Goal: Book appointment/travel/reservation

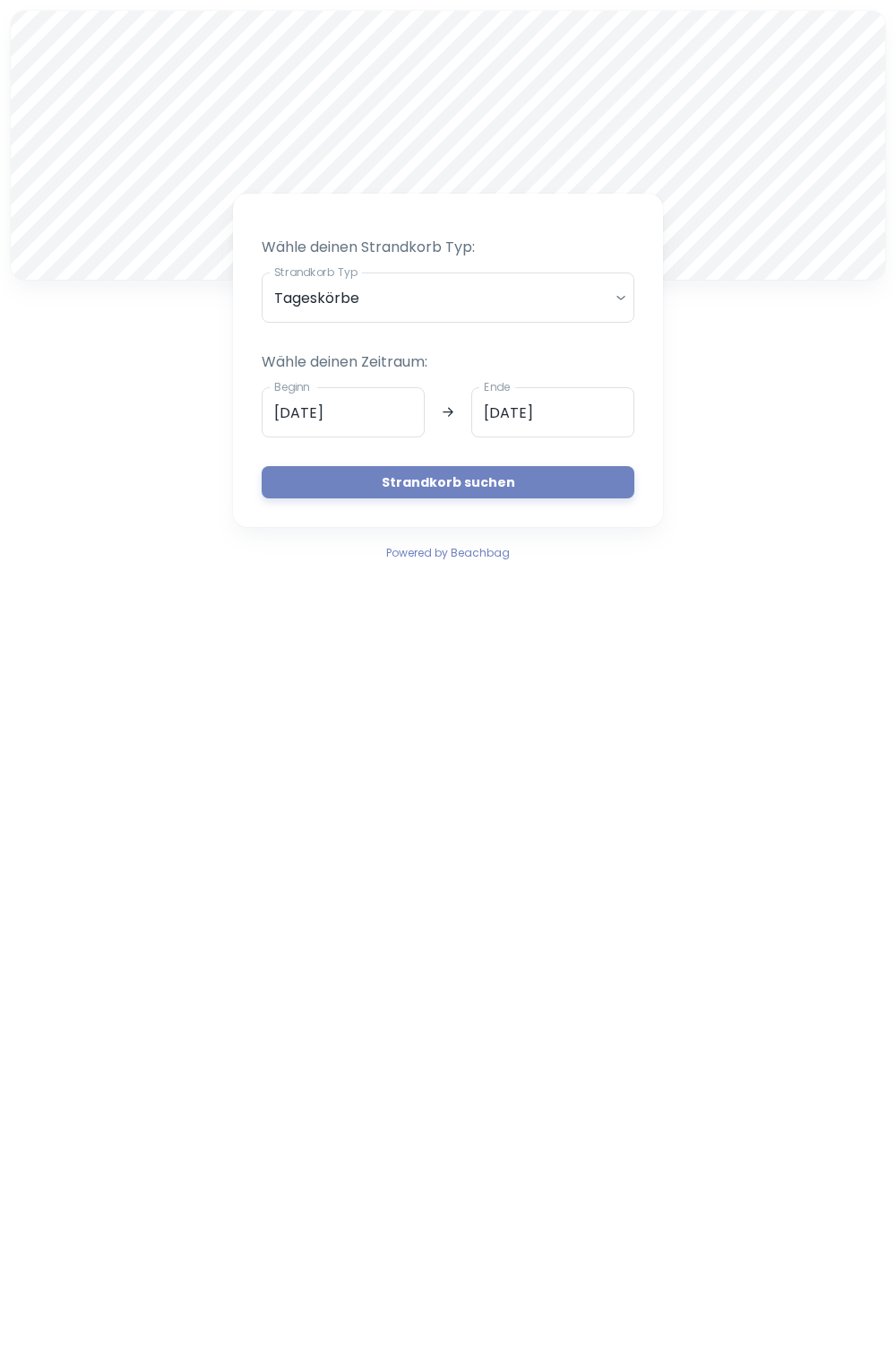
click at [625, 296] on body "A Wähle deinen Strandkorb Typ: Strandkorb Typ Tageskörbe daily Strandkorb Typ W…" at bounding box center [448, 684] width 896 height 1367
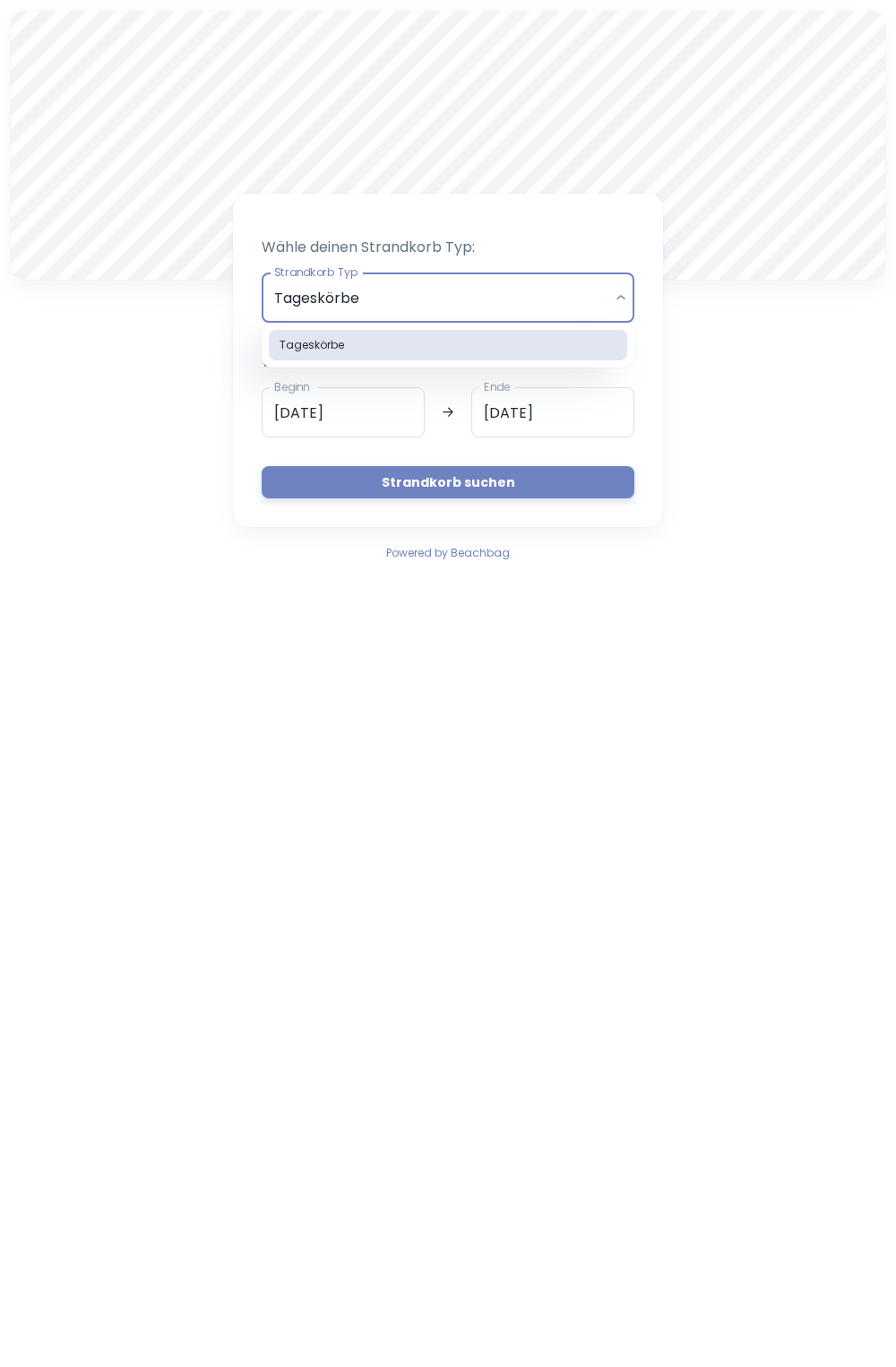
click at [722, 405] on div at bounding box center [448, 684] width 896 height 1367
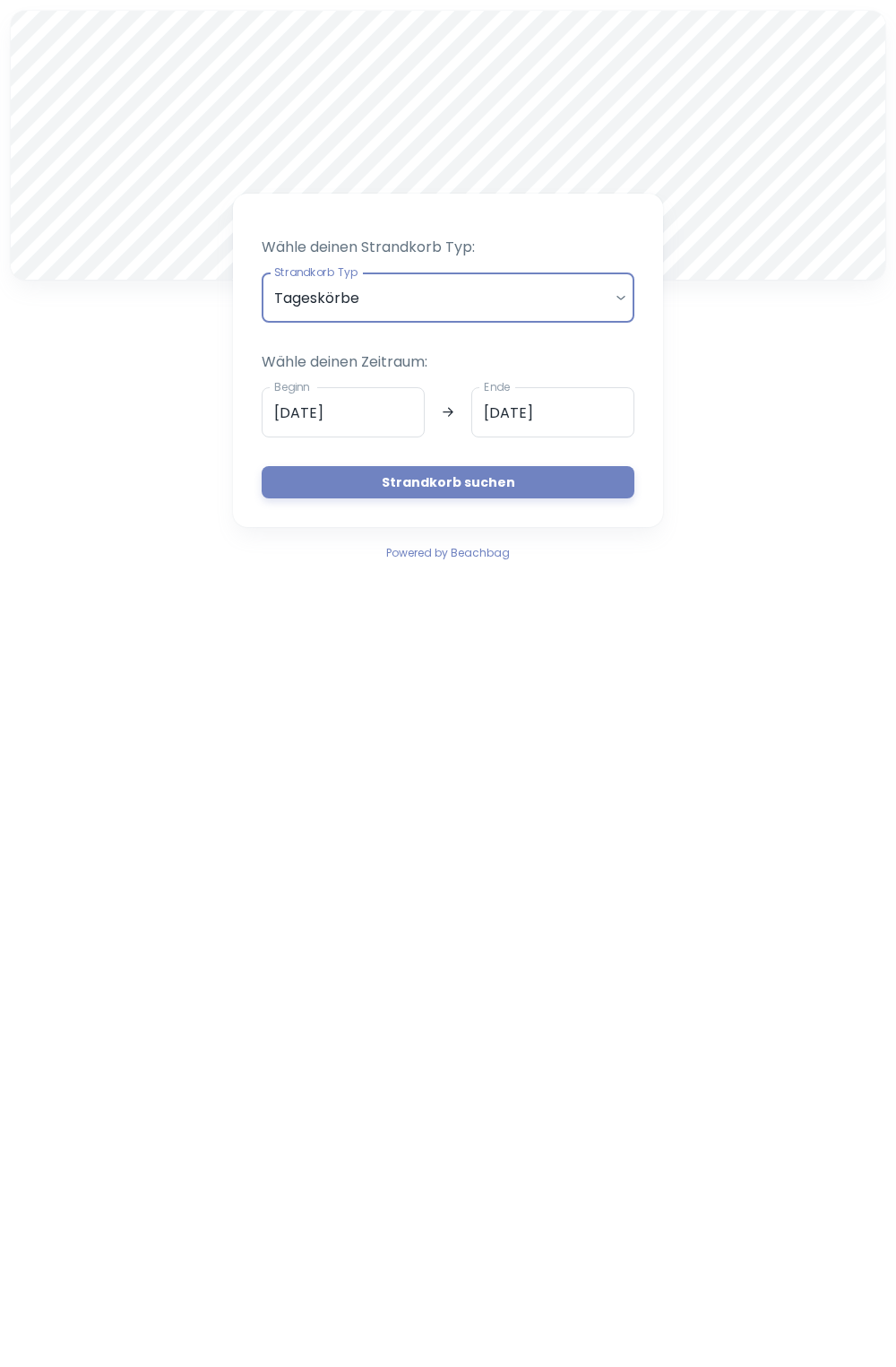
click at [381, 415] on input "[DATE]" at bounding box center [344, 412] width 164 height 50
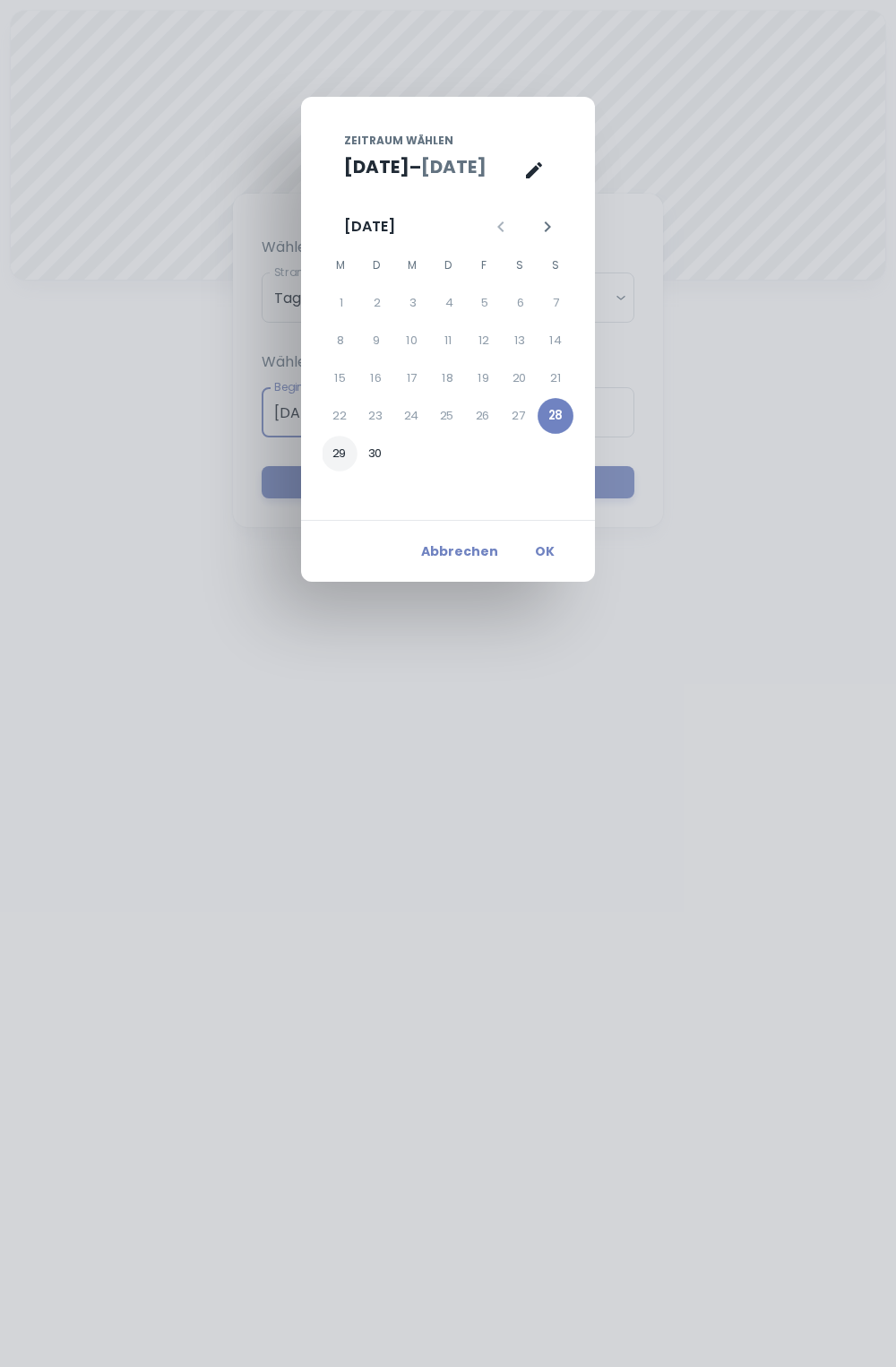
click at [343, 454] on button "29" at bounding box center [339, 453] width 36 height 36
type input "[DATE]"
click at [556, 561] on button "OK" at bounding box center [546, 552] width 58 height 33
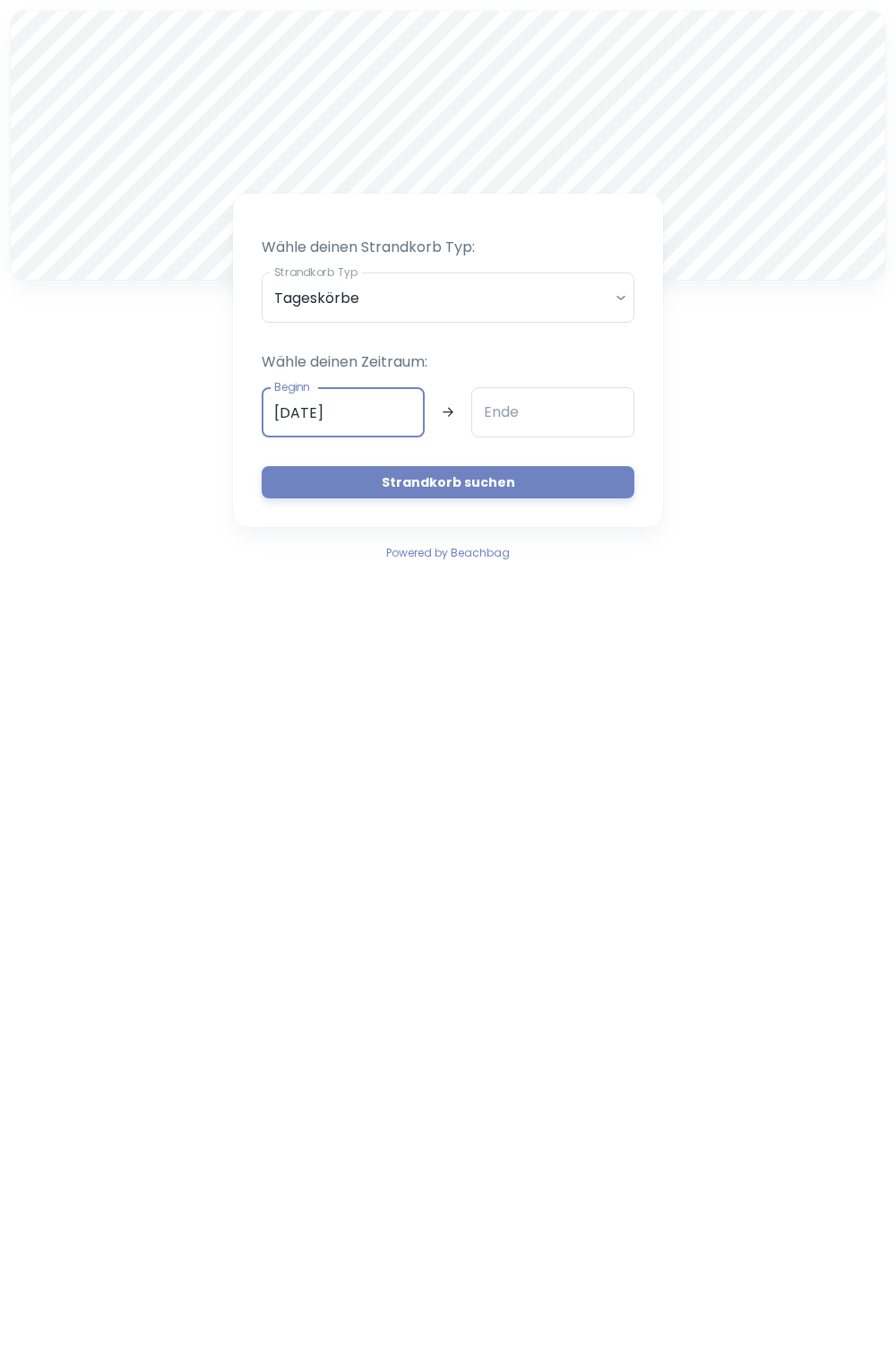
click at [538, 403] on input "Ende" at bounding box center [553, 412] width 164 height 50
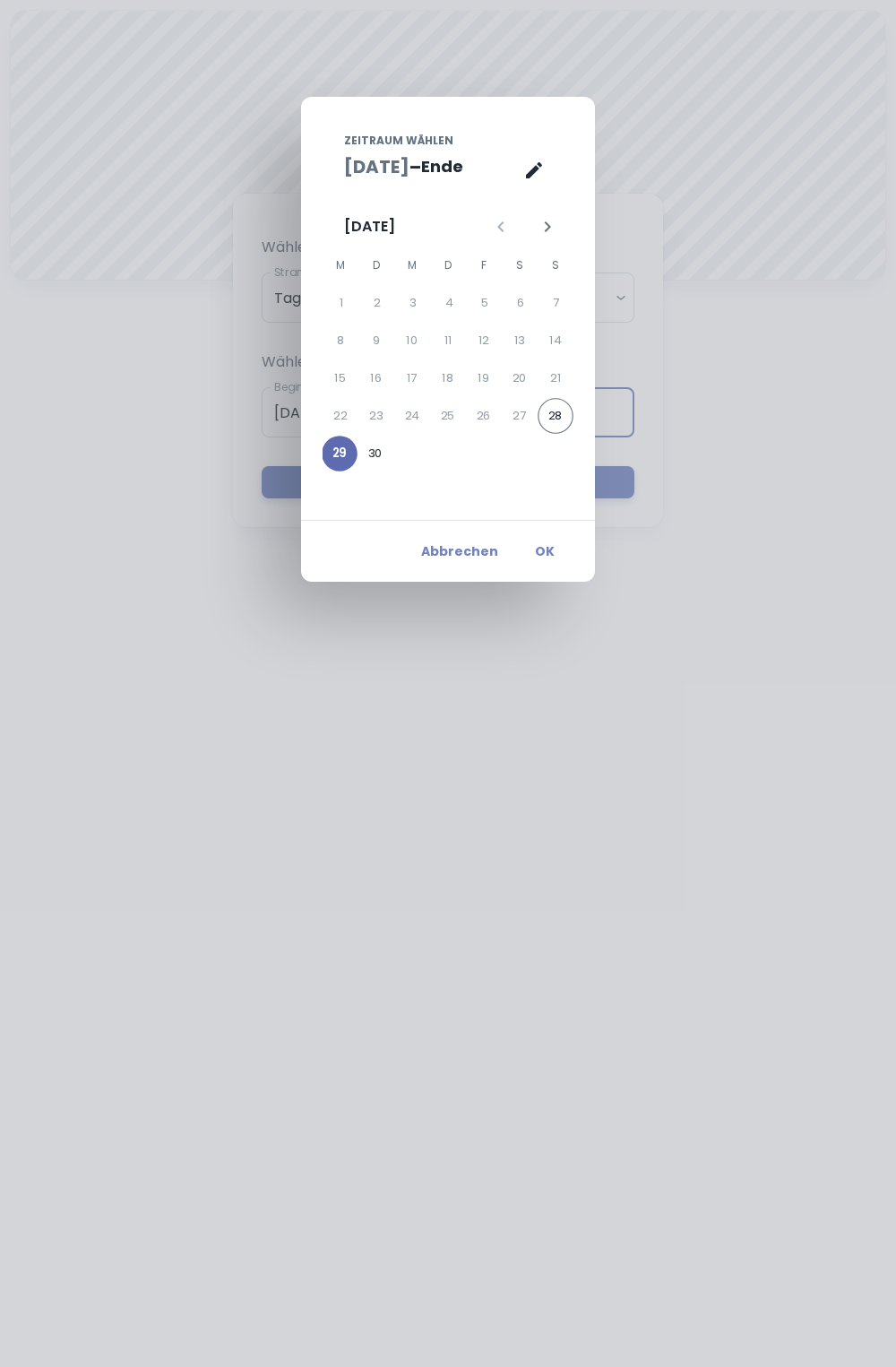
click at [345, 464] on button "29" at bounding box center [339, 453] width 36 height 36
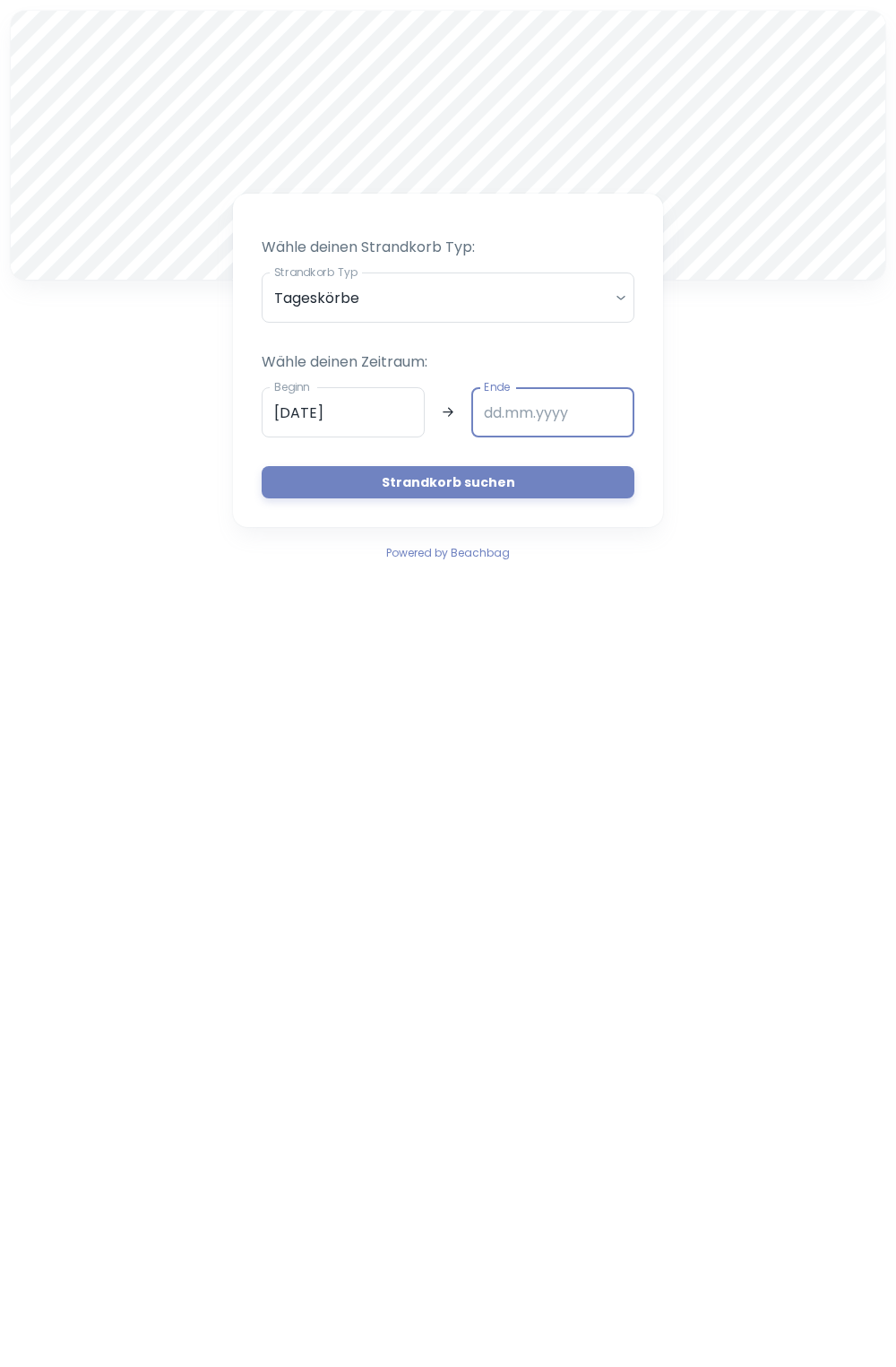
type input "[DATE]"
click at [461, 477] on button "Strandkorb suchen" at bounding box center [448, 482] width 372 height 33
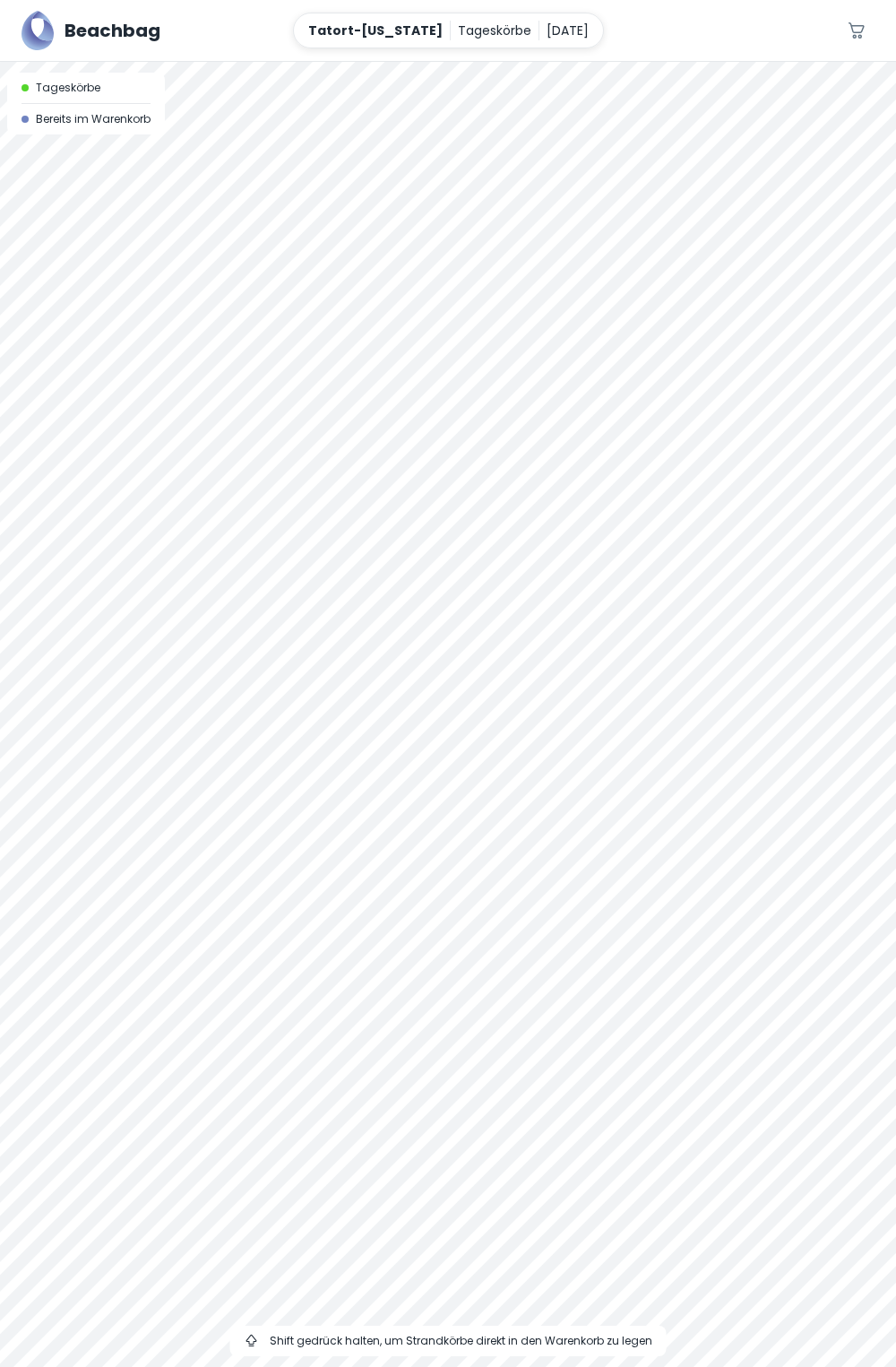
click at [330, 62] on div at bounding box center [448, 62] width 896 height 0
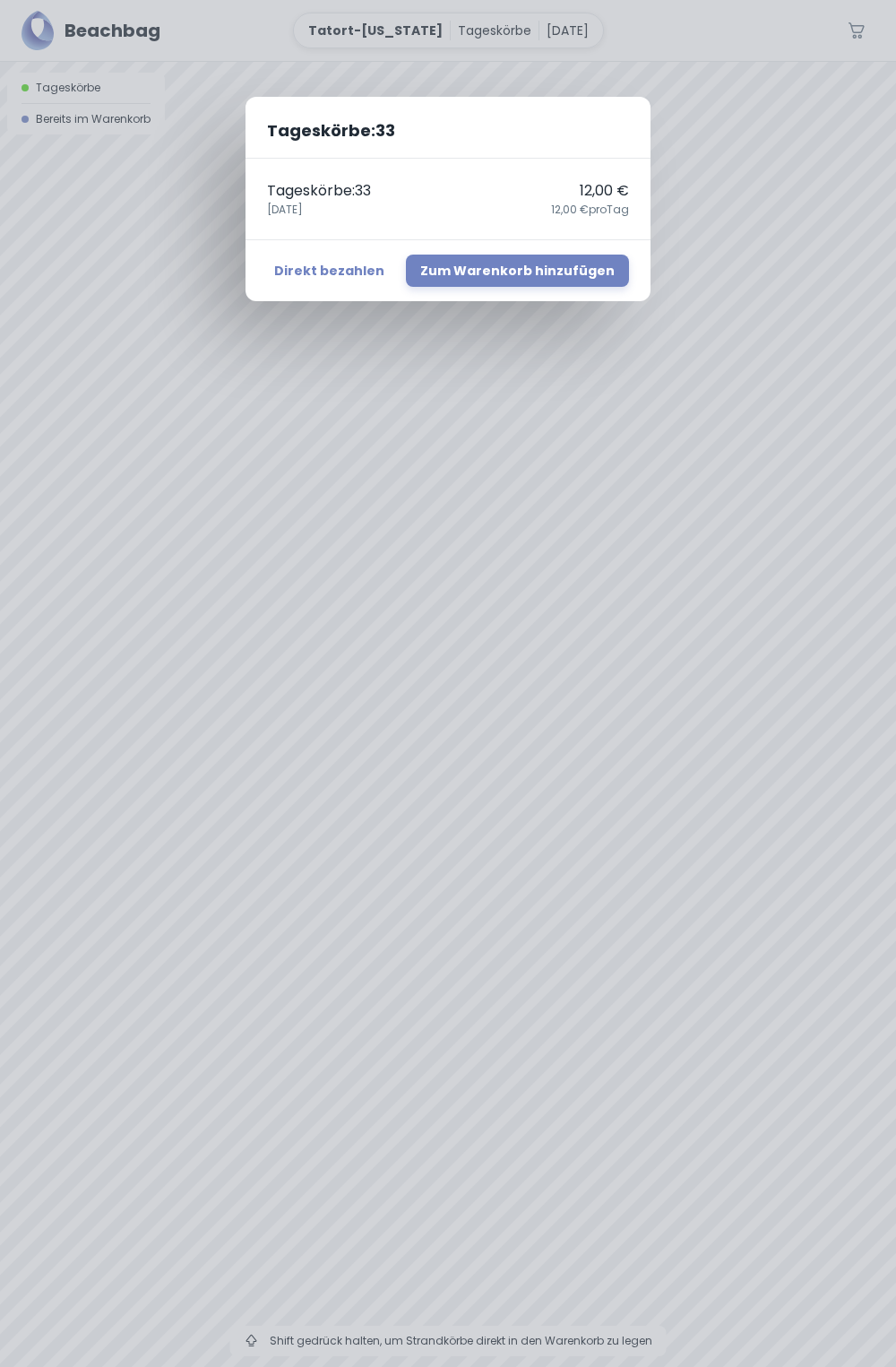
click at [395, 555] on div "Tageskörbe : 33 Tageskörbe : 33 12,00 € [DATE],00 € pro Tag Direkt bezahlen Zum…" at bounding box center [448, 684] width 896 height 1367
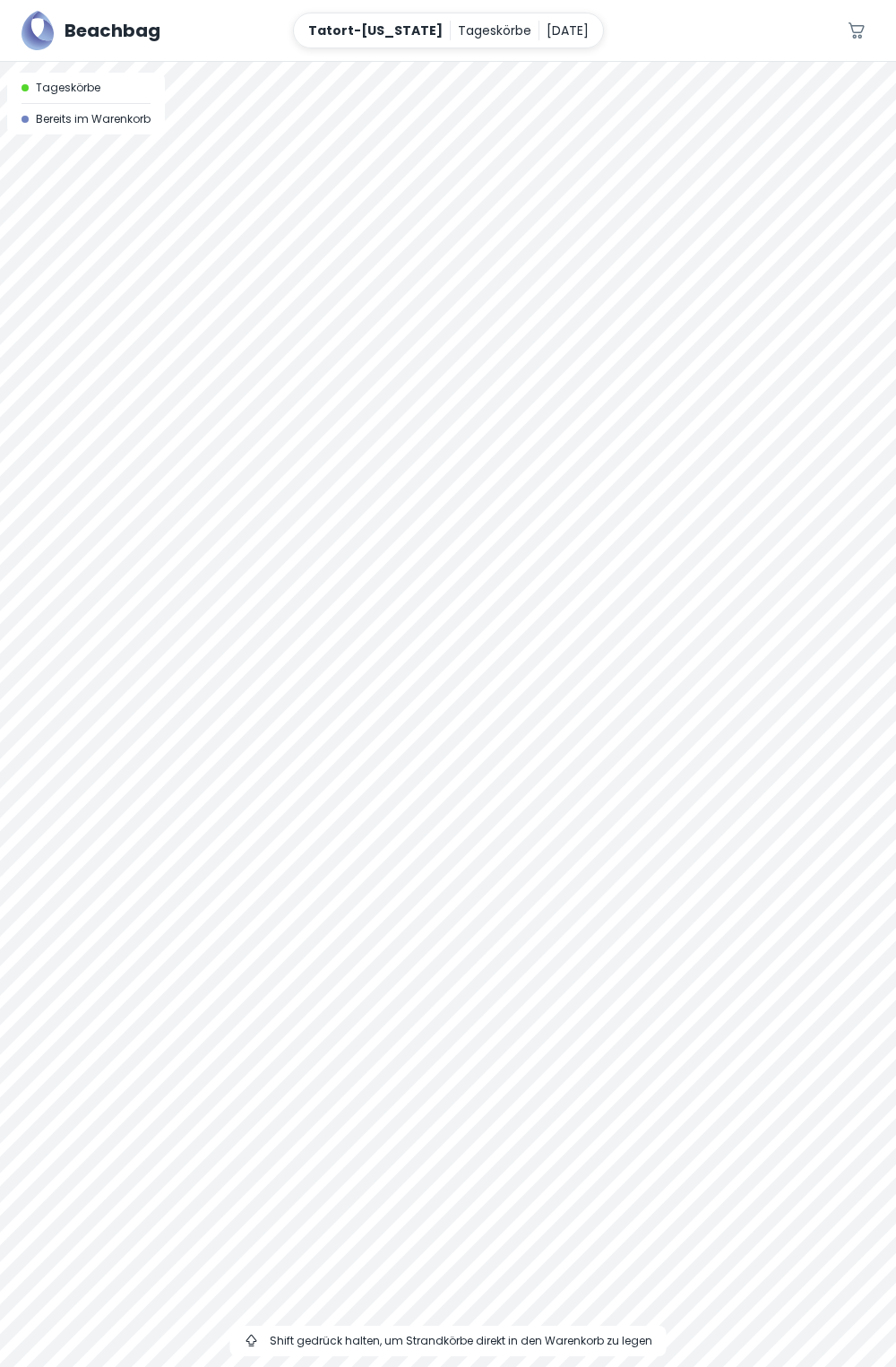
click at [393, 62] on div at bounding box center [448, 62] width 896 height 0
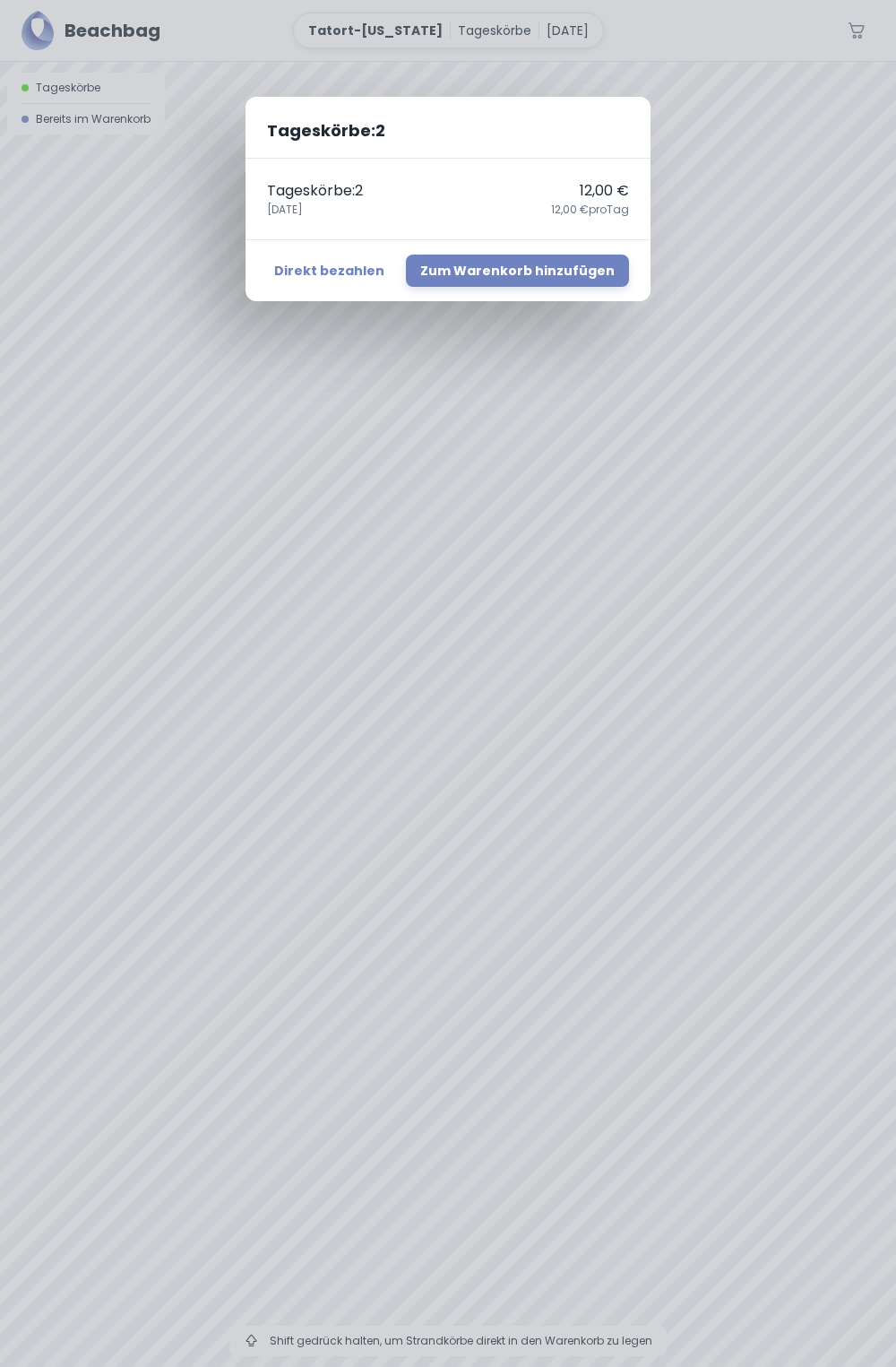
click at [491, 696] on div "Tageskörbe : 2 Tageskörbe : 2 12,00 € [DATE],00 € pro Tag Direkt bezahlen Zum W…" at bounding box center [448, 684] width 896 height 1367
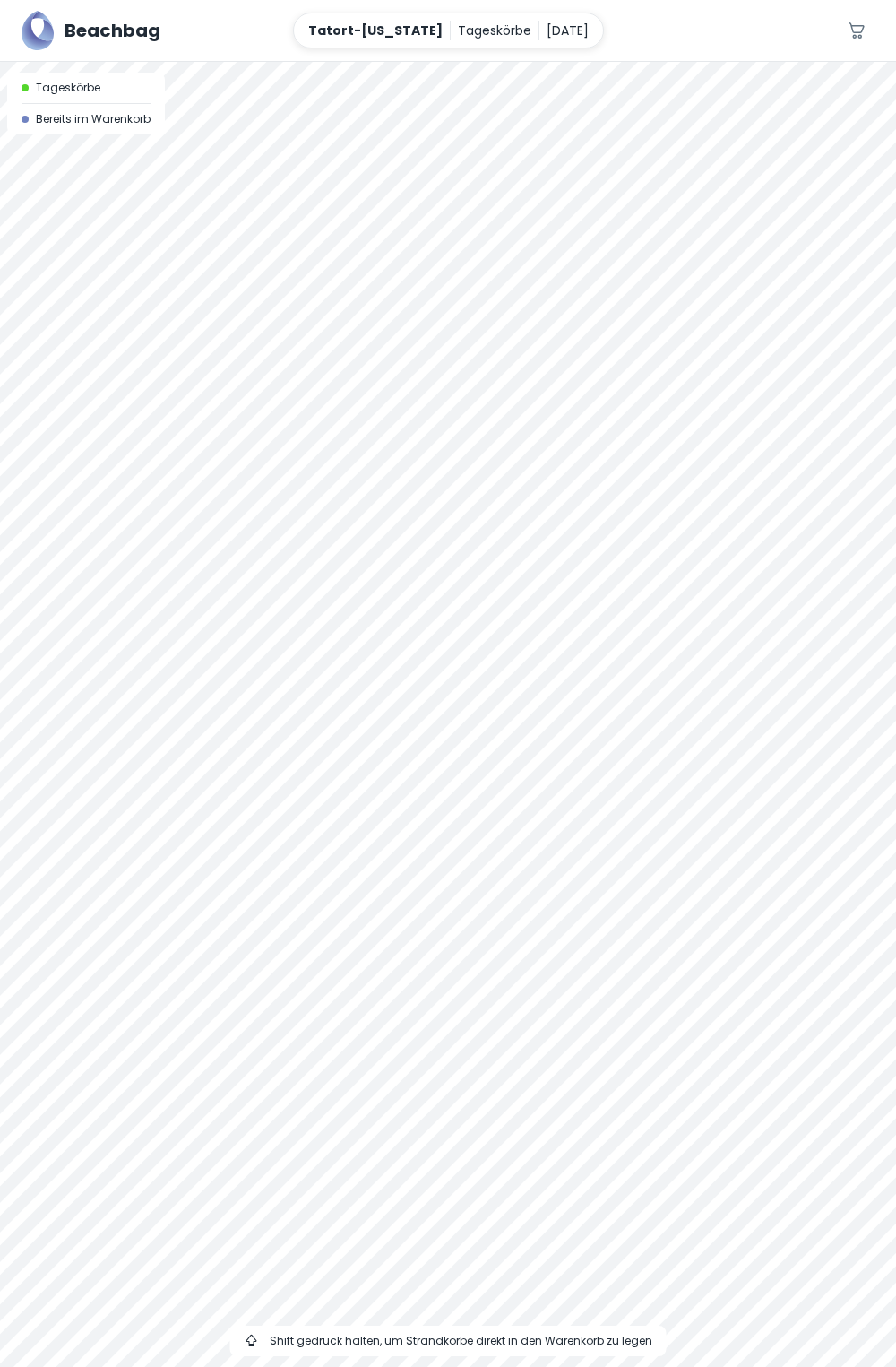
click at [487, 62] on div at bounding box center [448, 62] width 896 height 0
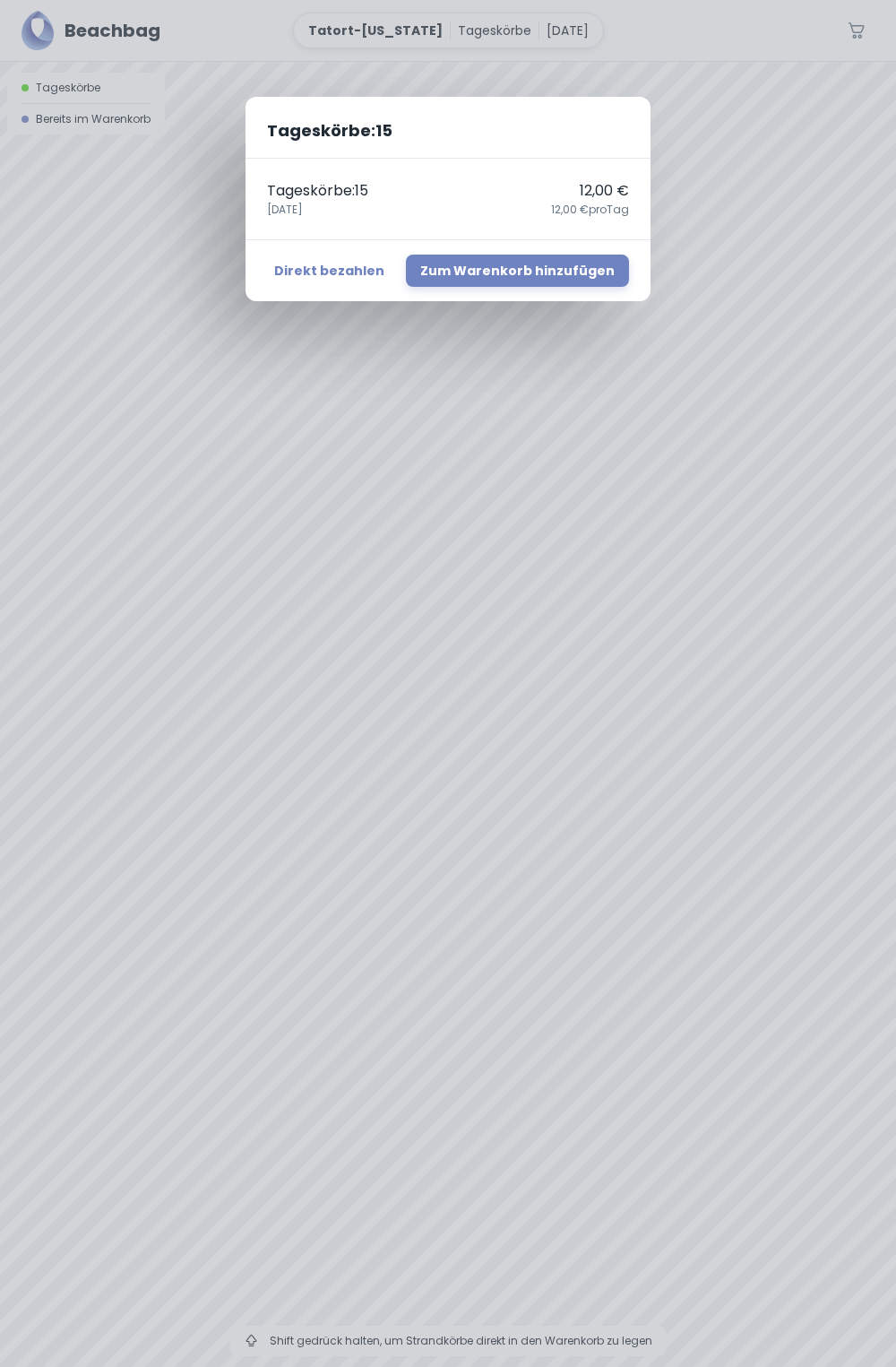
click at [744, 213] on div "Tageskörbe : 15 Tageskörbe : 15 12,00 € [DATE],00 € pro Tag Direkt bezahlen Zum…" at bounding box center [448, 684] width 896 height 1367
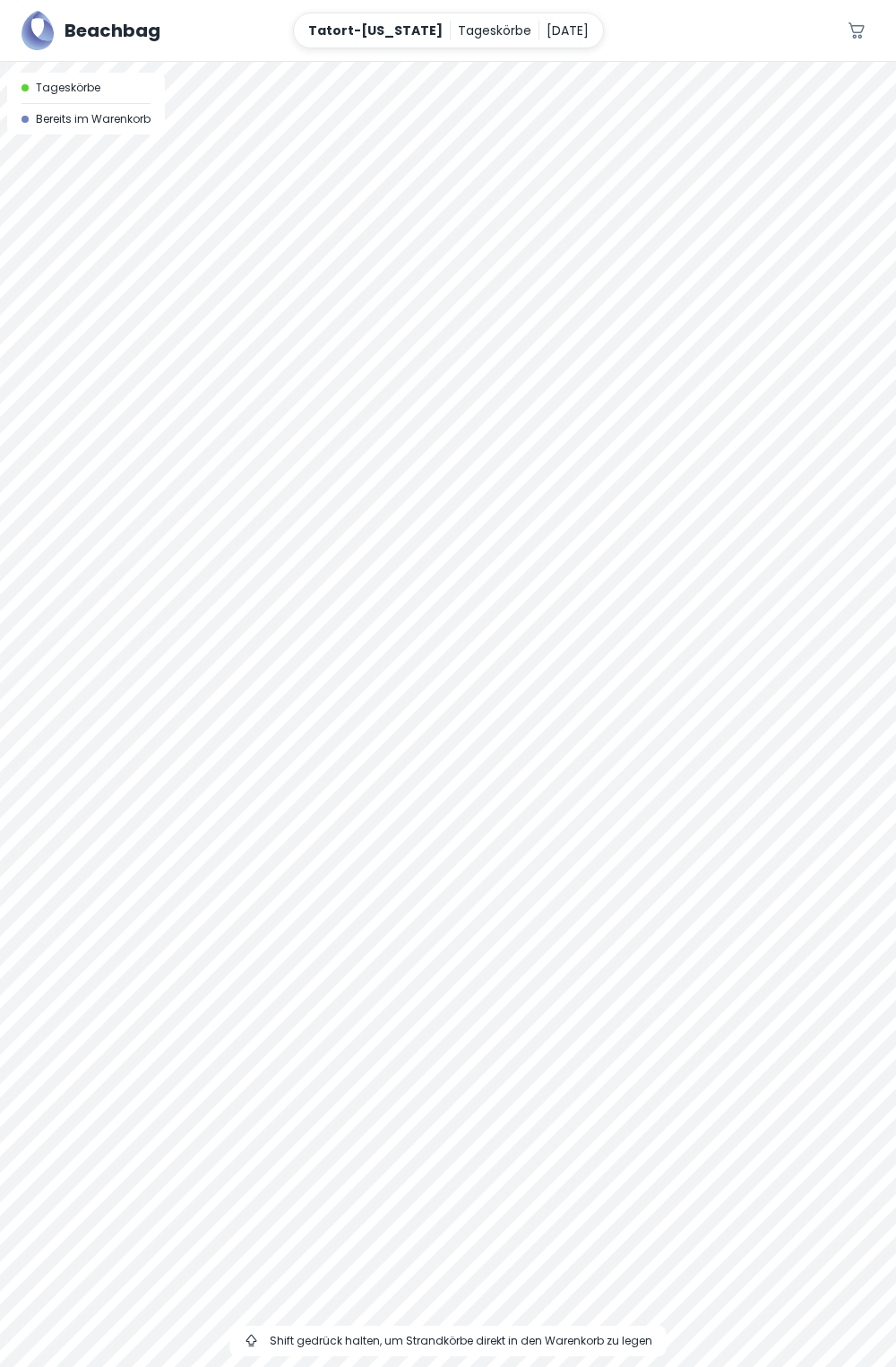
click at [593, 62] on div at bounding box center [448, 62] width 896 height 0
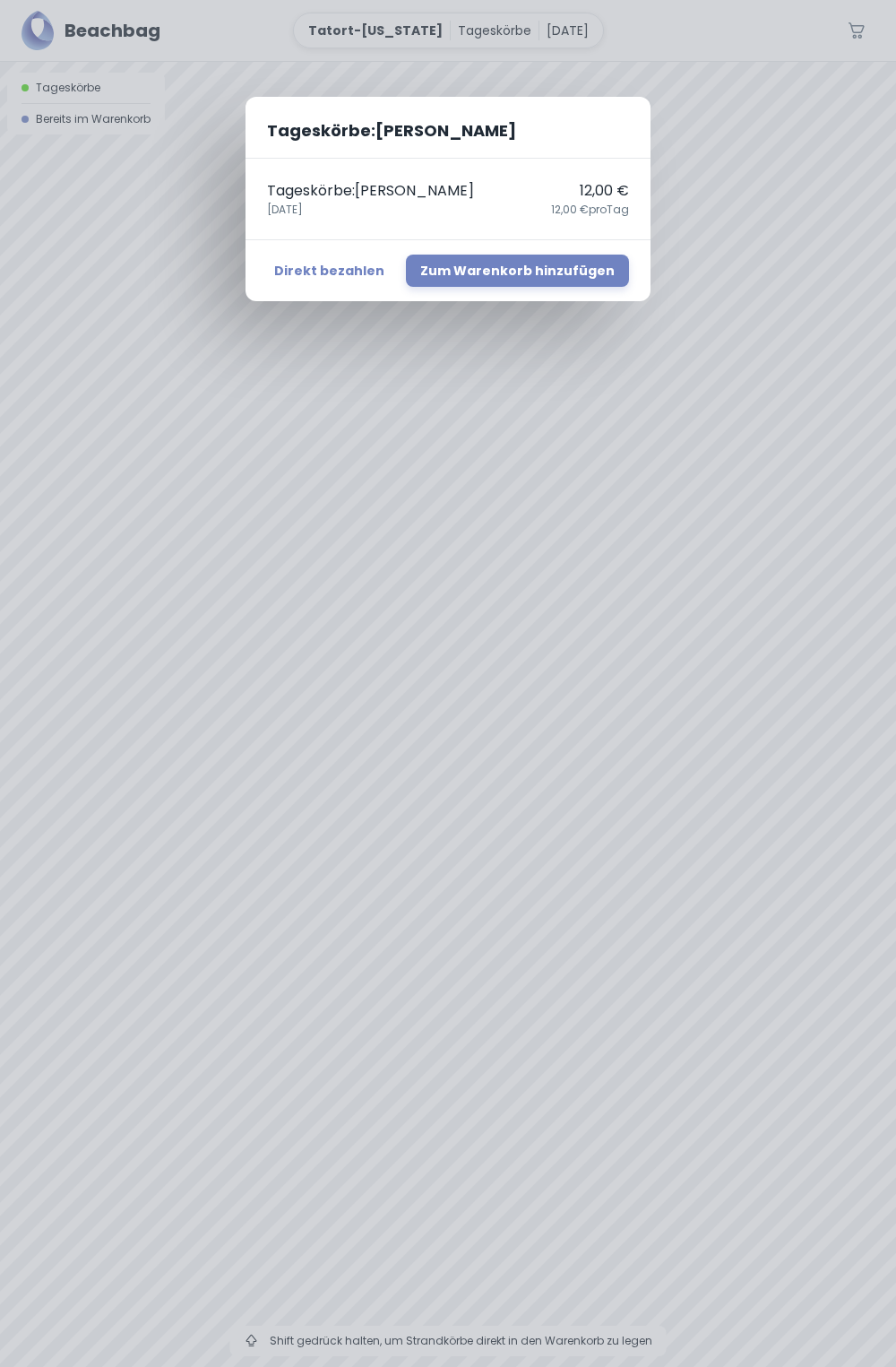
click at [298, 444] on div "Tageskörbe : [PERSON_NAME] Tageskörbe : [PERSON_NAME] 12,00 € [DATE],00 € pro T…" at bounding box center [448, 684] width 896 height 1367
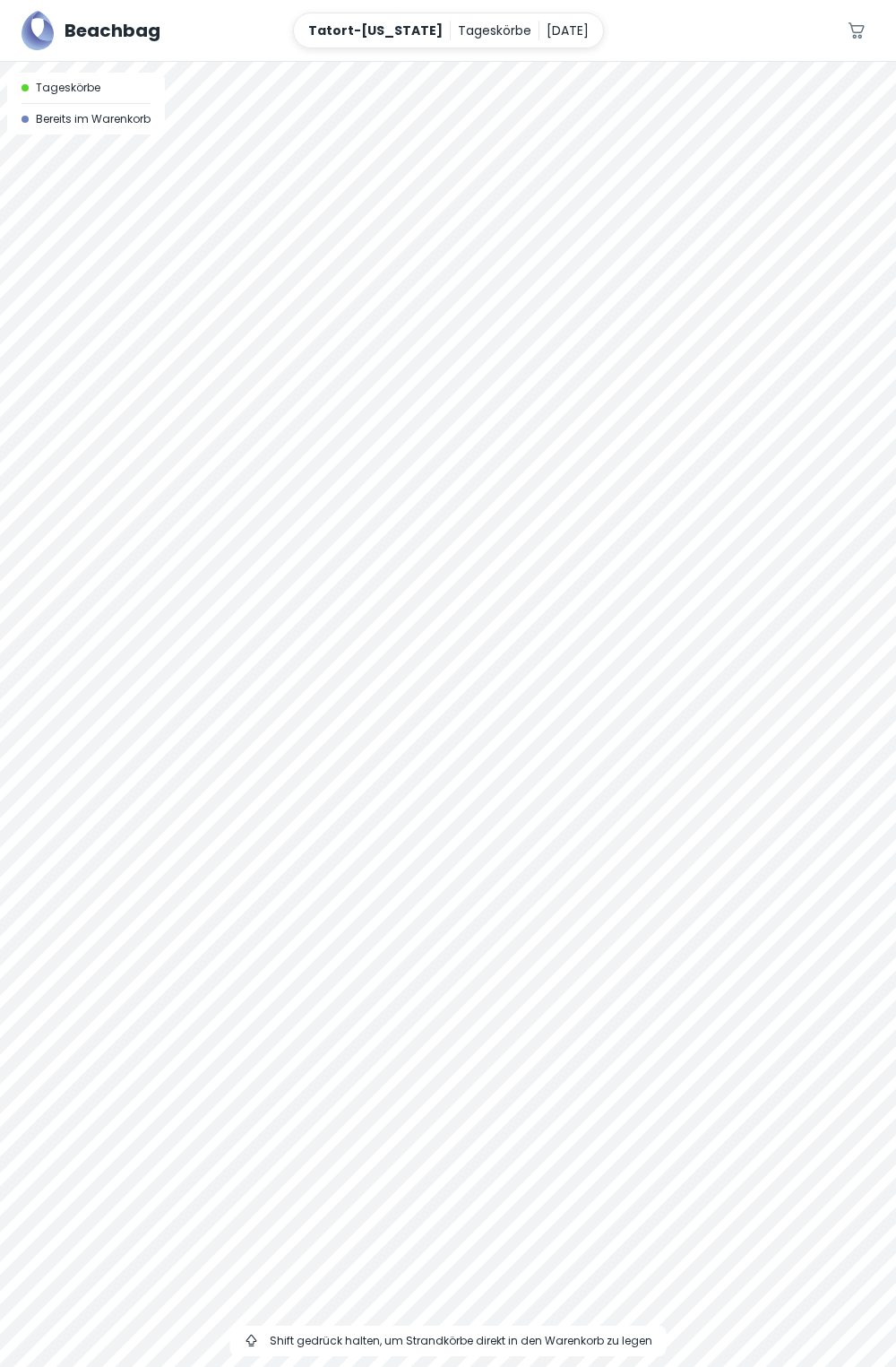
click at [300, 62] on div at bounding box center [448, 62] width 896 height 0
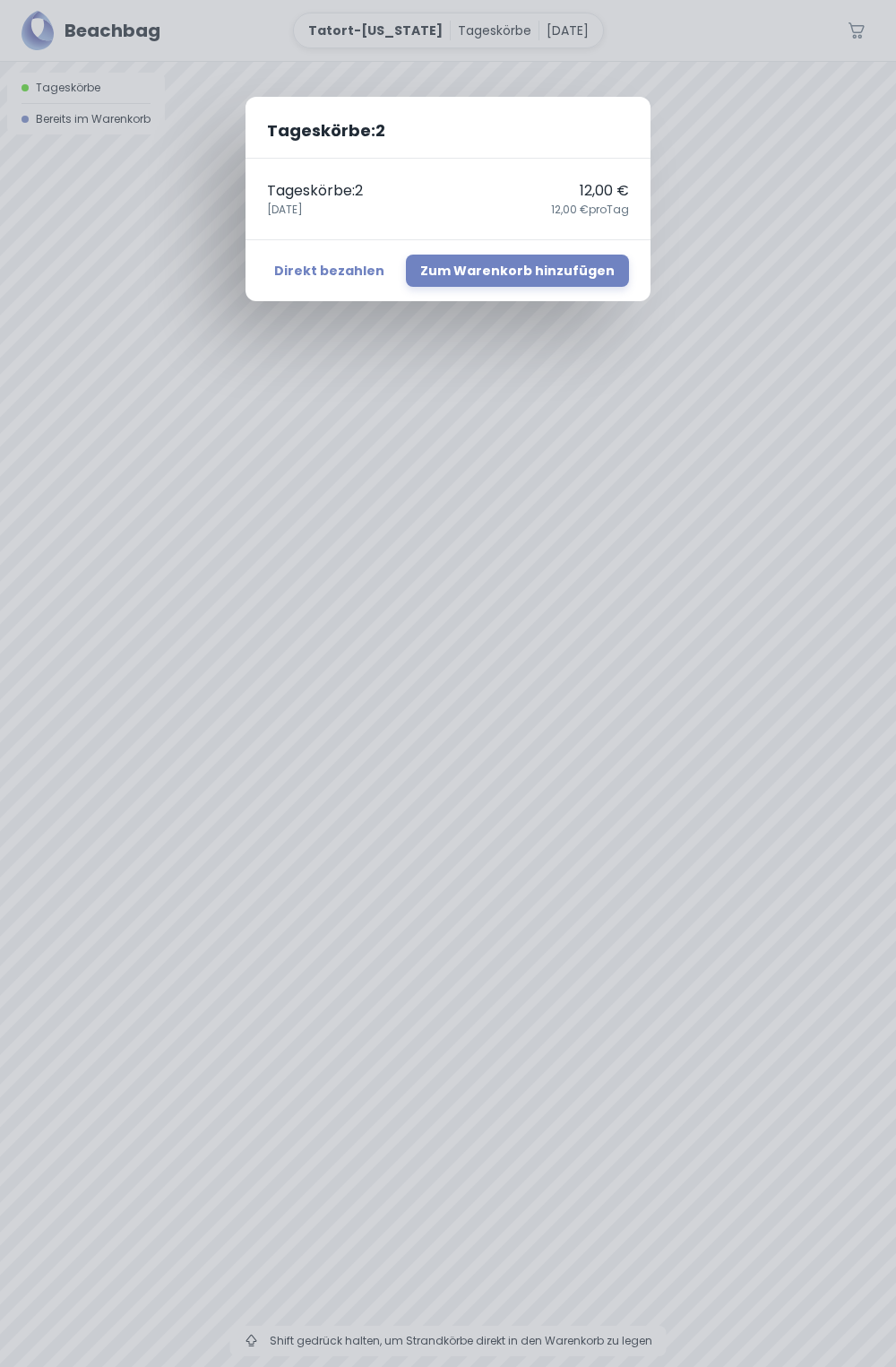
click at [704, 445] on div "Tageskörbe : 2 Tageskörbe : 2 12,00 € [DATE],00 € pro Tag Direkt bezahlen Zum W…" at bounding box center [448, 684] width 896 height 1367
